Goal: Task Accomplishment & Management: Manage account settings

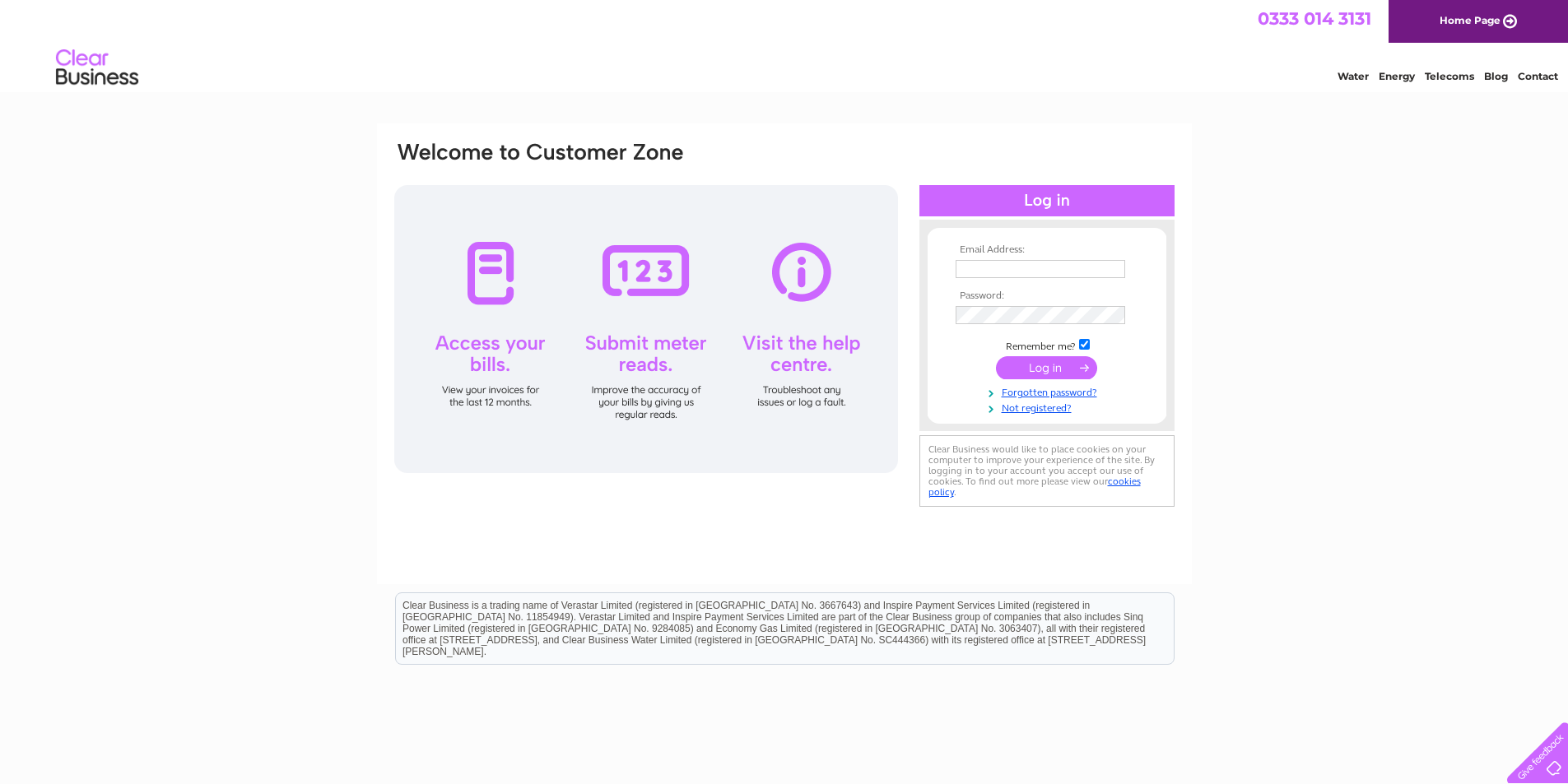
type input "tony@gbf-engineering-solutions.co.uk"
click at [1027, 362] on input "submit" at bounding box center [1047, 367] width 101 height 23
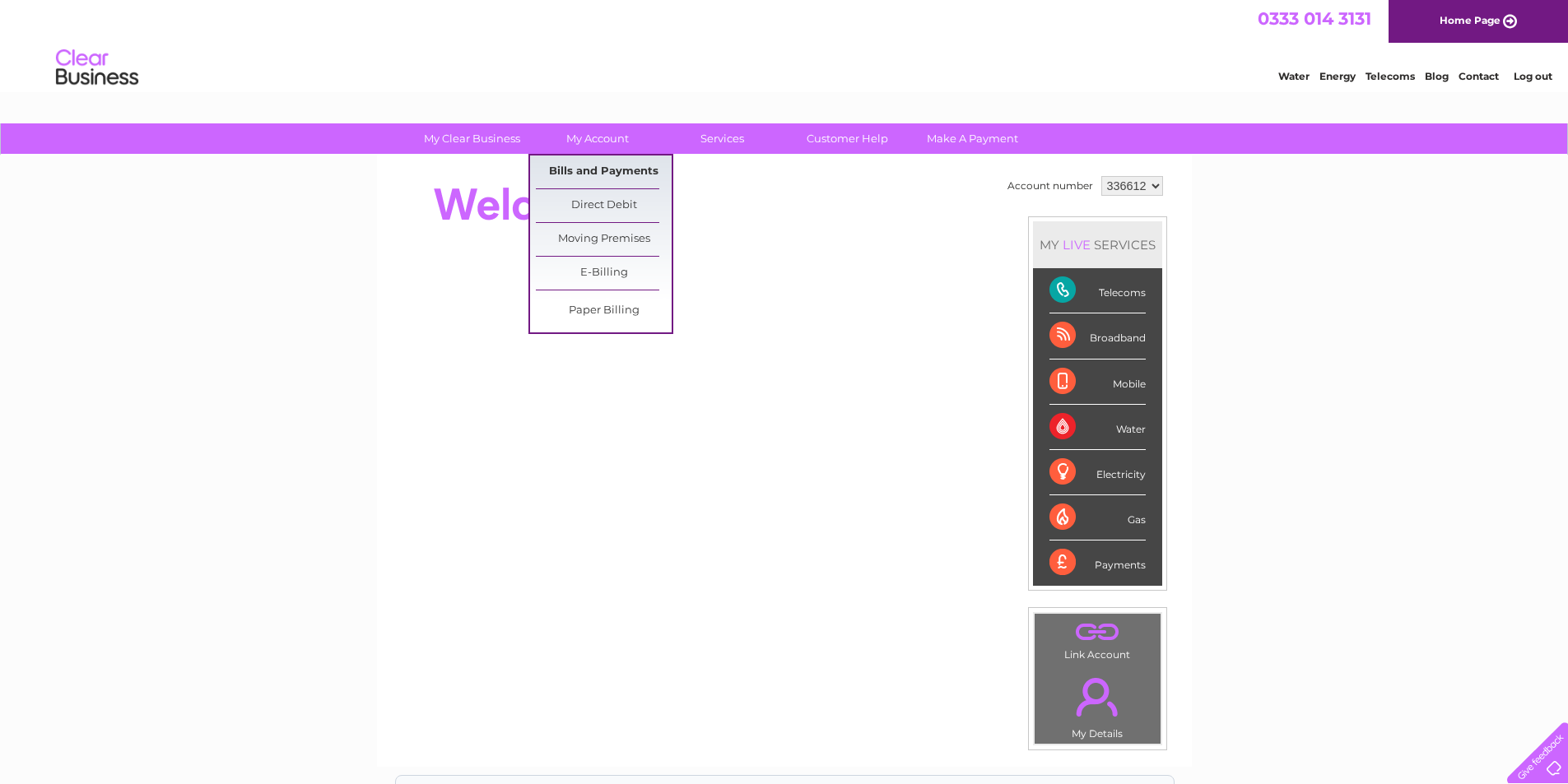
click at [601, 177] on link "Bills and Payments" at bounding box center [603, 171] width 135 height 33
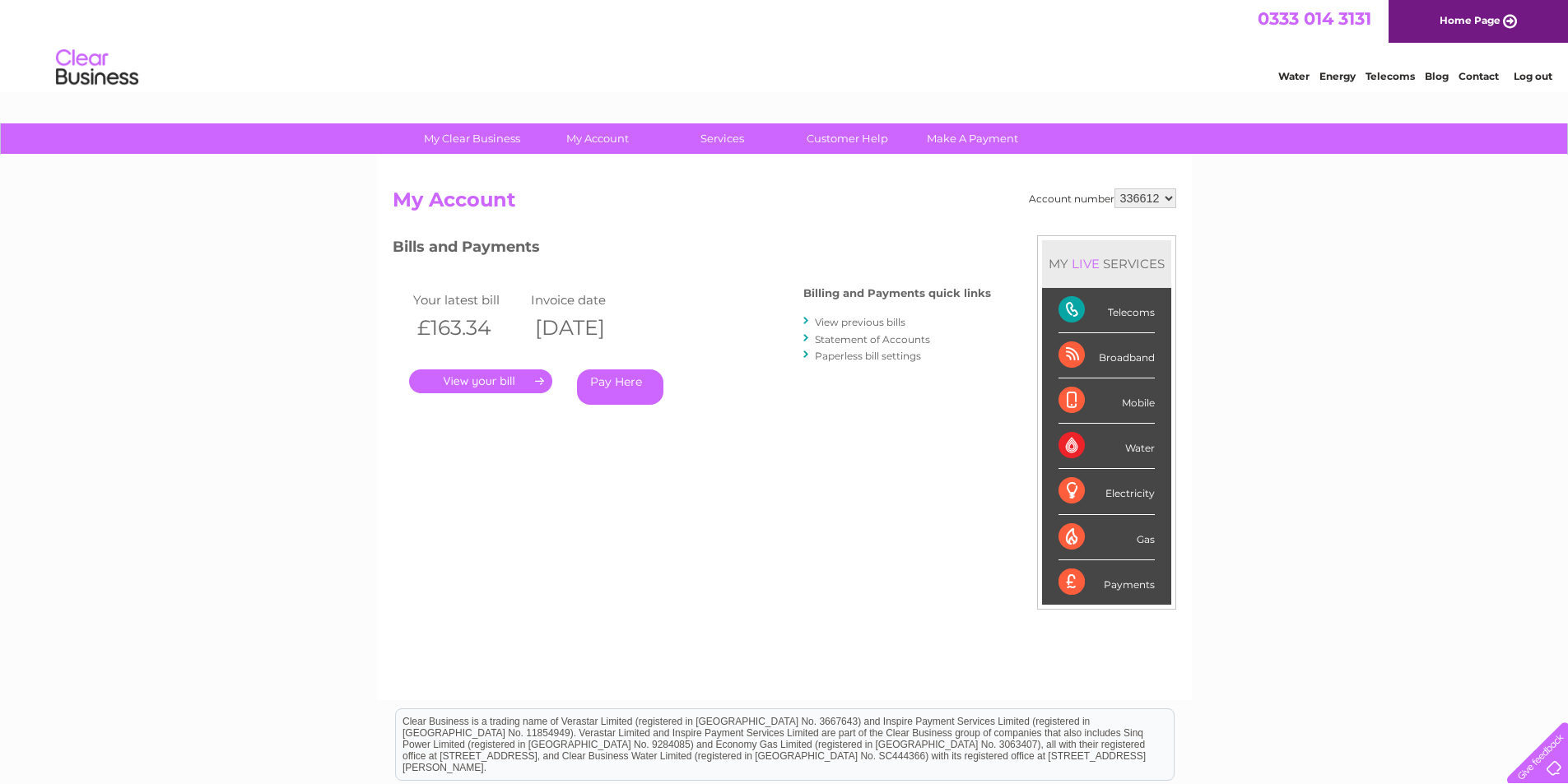
click at [468, 377] on link "." at bounding box center [480, 381] width 143 height 24
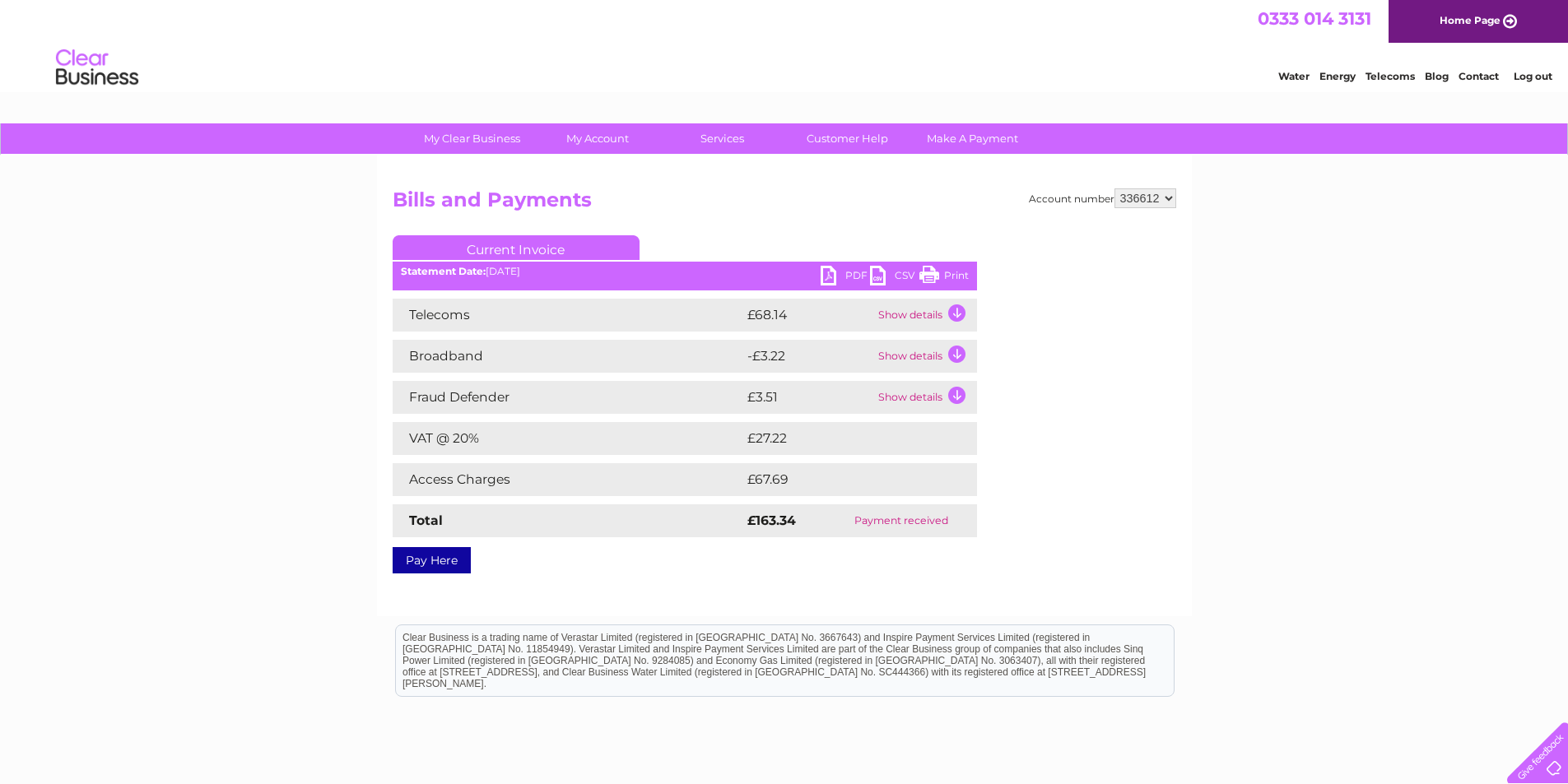
click at [845, 278] on link "PDF" at bounding box center [845, 278] width 50 height 24
